Goal: Transaction & Acquisition: Purchase product/service

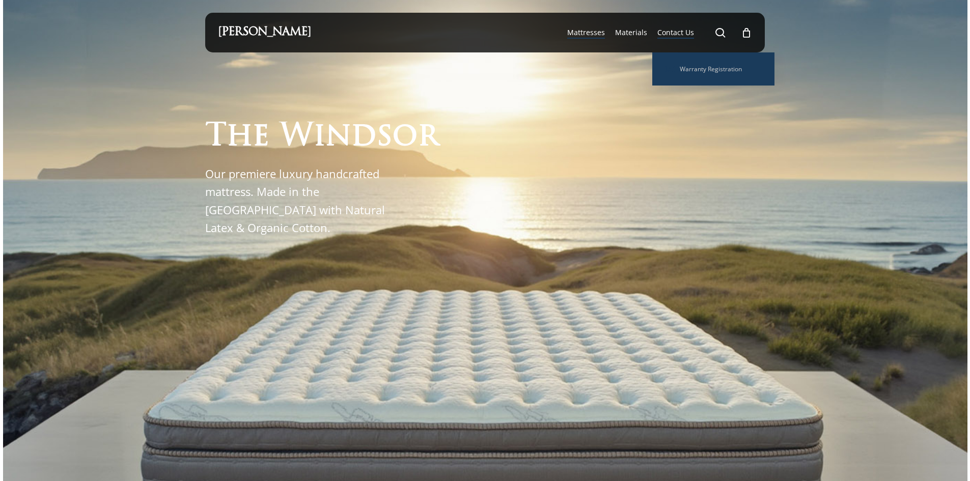
click at [580, 31] on span "Mattresses" at bounding box center [586, 32] width 38 height 10
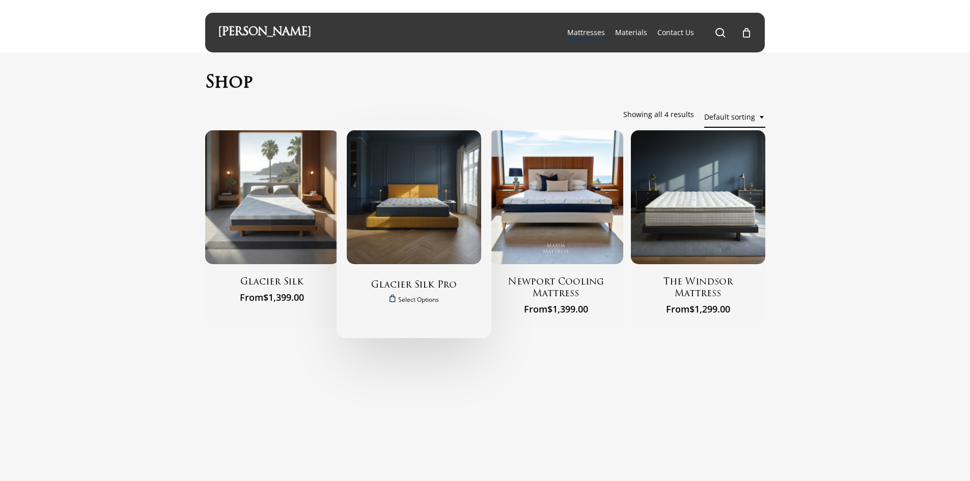
click at [414, 250] on img "Glacier Silk Pro" at bounding box center [414, 197] width 134 height 134
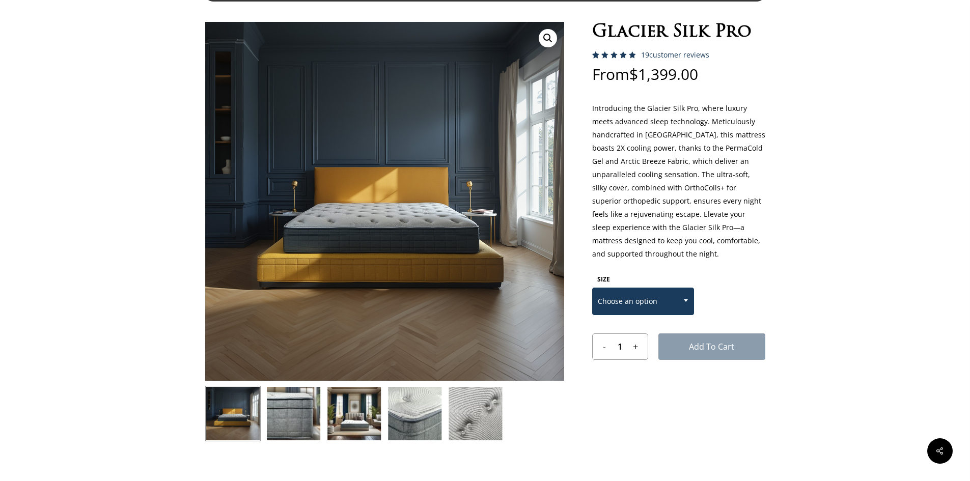
click at [666, 298] on span "Choose an option" at bounding box center [643, 301] width 101 height 21
select select "FULL"
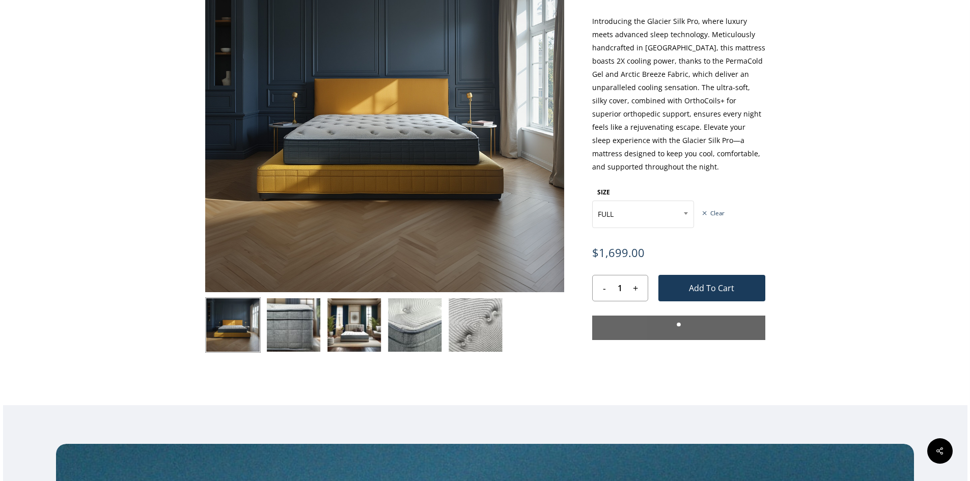
scroll to position [153, 0]
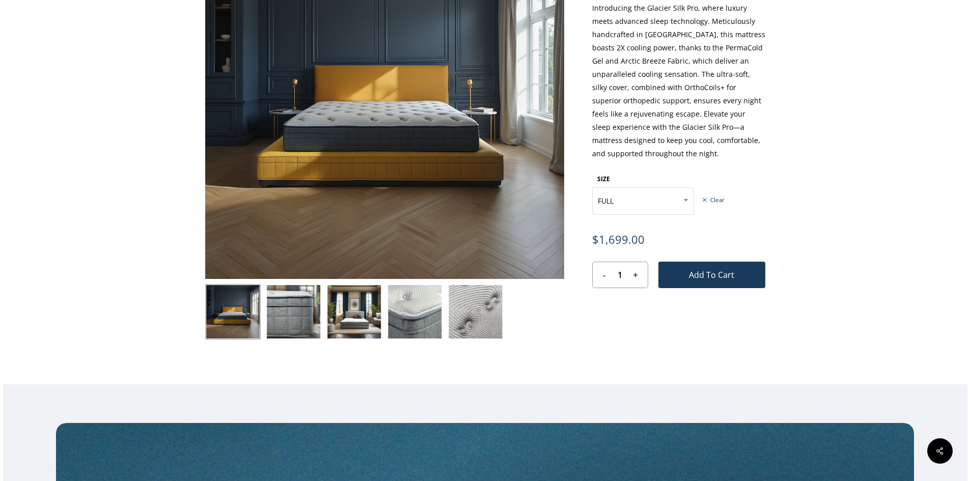
click at [358, 298] on img at bounding box center [353, 311] width 55 height 55
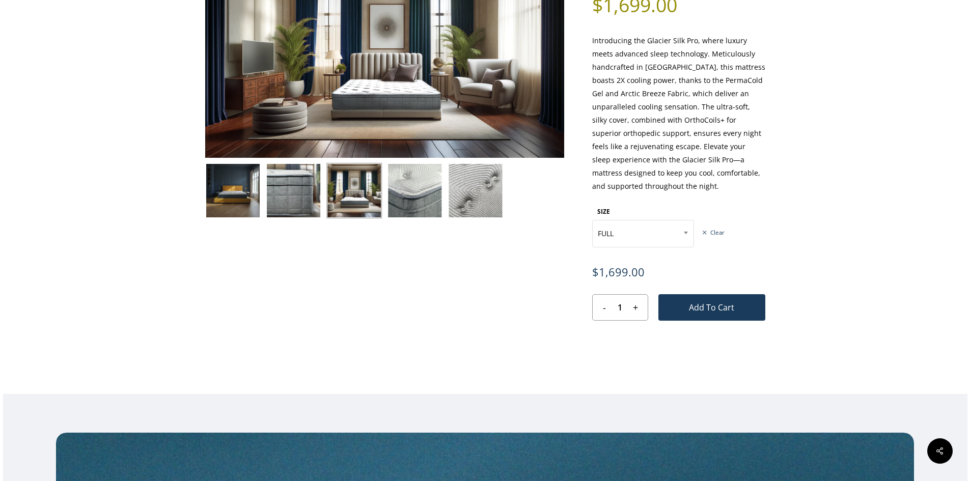
scroll to position [102, 0]
